Goal: Transaction & Acquisition: Obtain resource

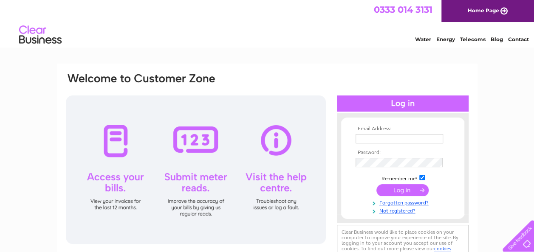
type input "[EMAIL_ADDRESS][DOMAIN_NAME]"
click at [403, 192] on input "submit" at bounding box center [402, 190] width 52 height 12
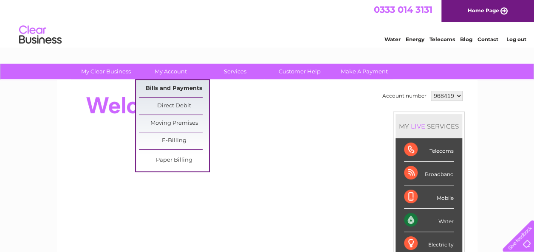
click at [177, 86] on link "Bills and Payments" at bounding box center [174, 88] width 70 height 17
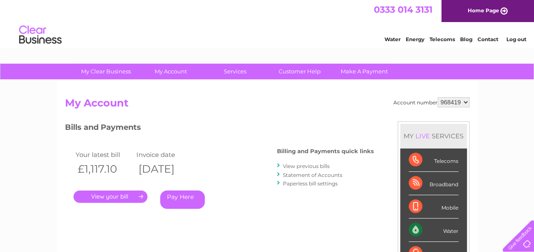
click at [120, 195] on link "." at bounding box center [111, 197] width 74 height 12
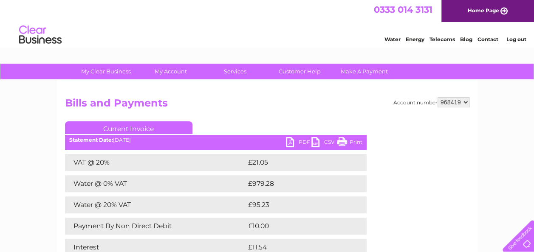
click at [297, 142] on link "PDF" at bounding box center [298, 143] width 25 height 12
